Goal: Transaction & Acquisition: Purchase product/service

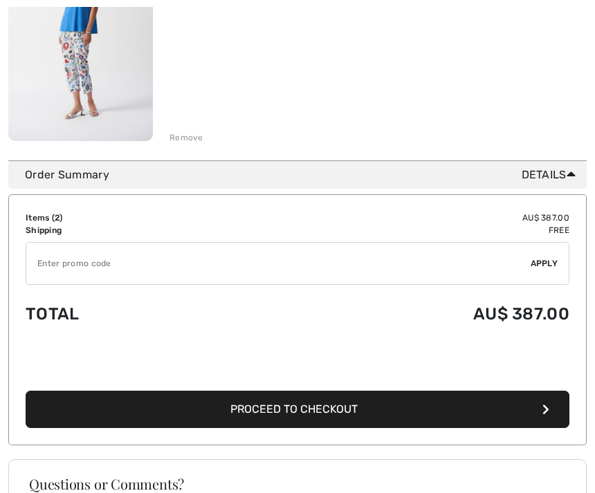
scroll to position [523, 0]
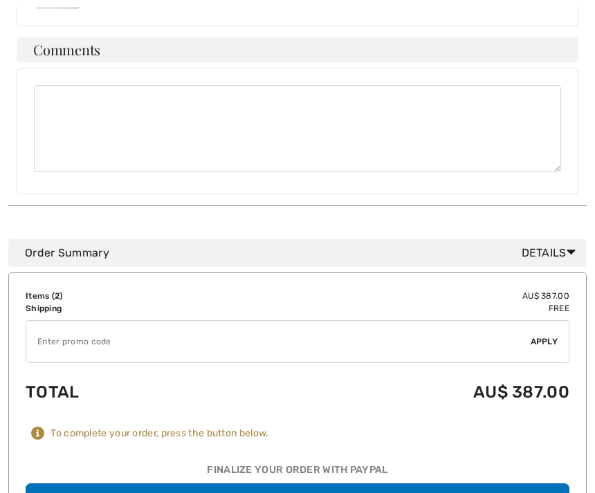
scroll to position [647, 0]
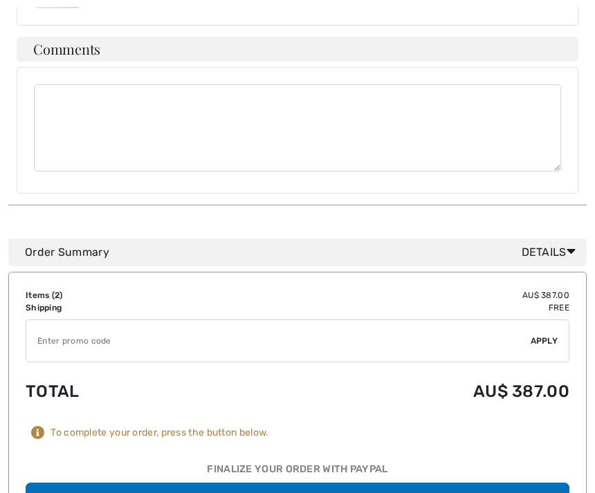
click at [546, 483] on button "Place Your Order" at bounding box center [298, 501] width 544 height 37
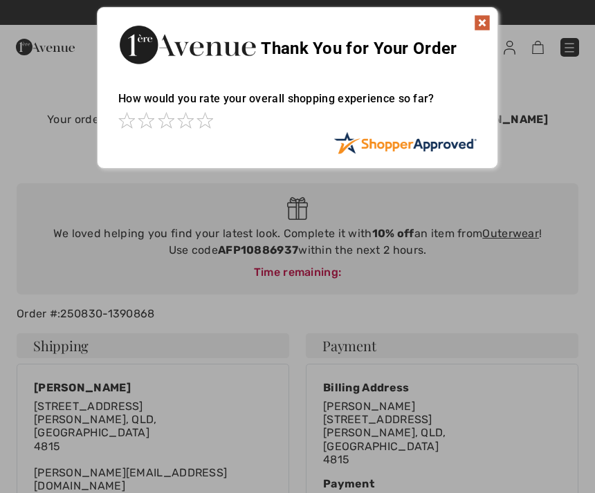
click at [486, 17] on img at bounding box center [482, 23] width 17 height 17
